Goal: Navigation & Orientation: Find specific page/section

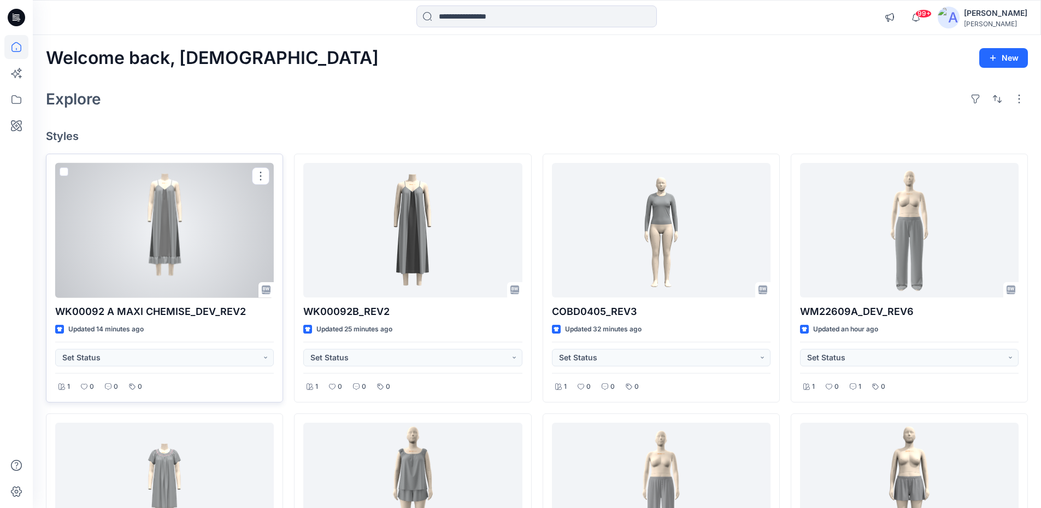
click at [157, 208] on div at bounding box center [164, 230] width 219 height 135
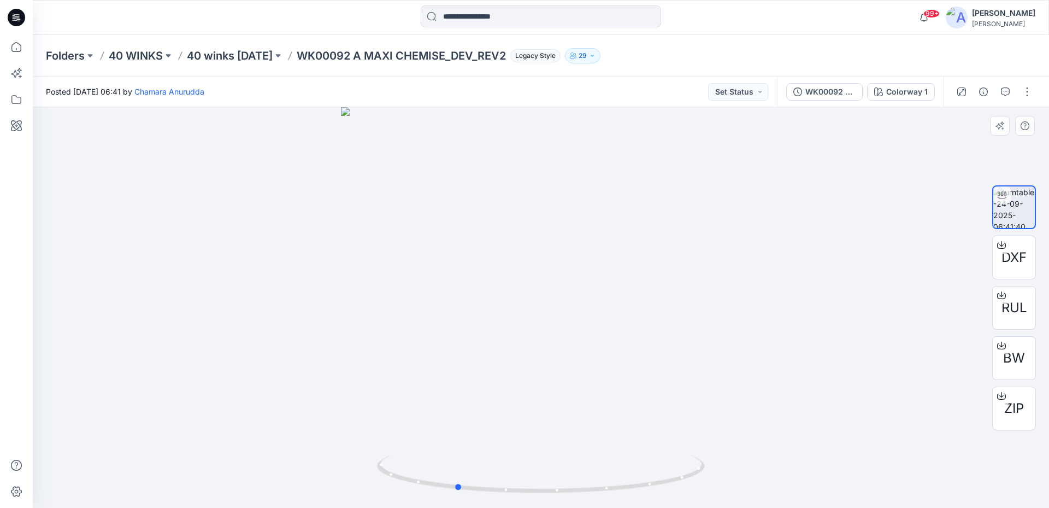
drag, startPoint x: 651, startPoint y: 481, endPoint x: 546, endPoint y: 305, distance: 205.0
click at [620, 350] on div at bounding box center [541, 307] width 1016 height 401
